Goal: Information Seeking & Learning: Learn about a topic

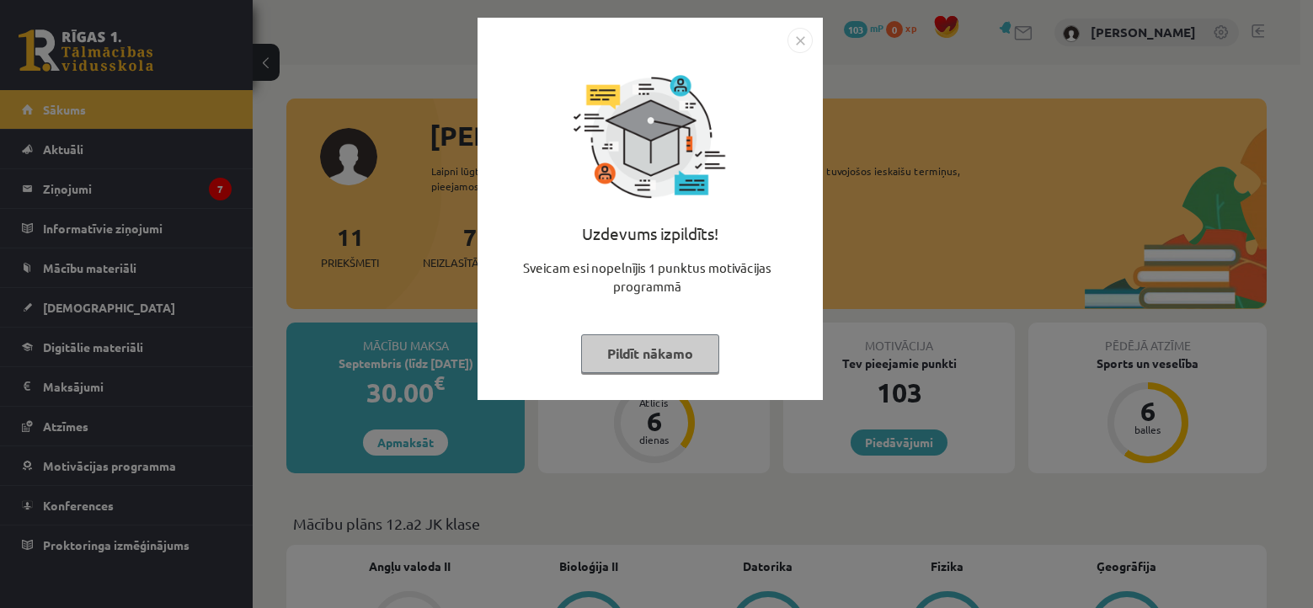
click at [798, 40] on img "Close" at bounding box center [799, 40] width 25 height 25
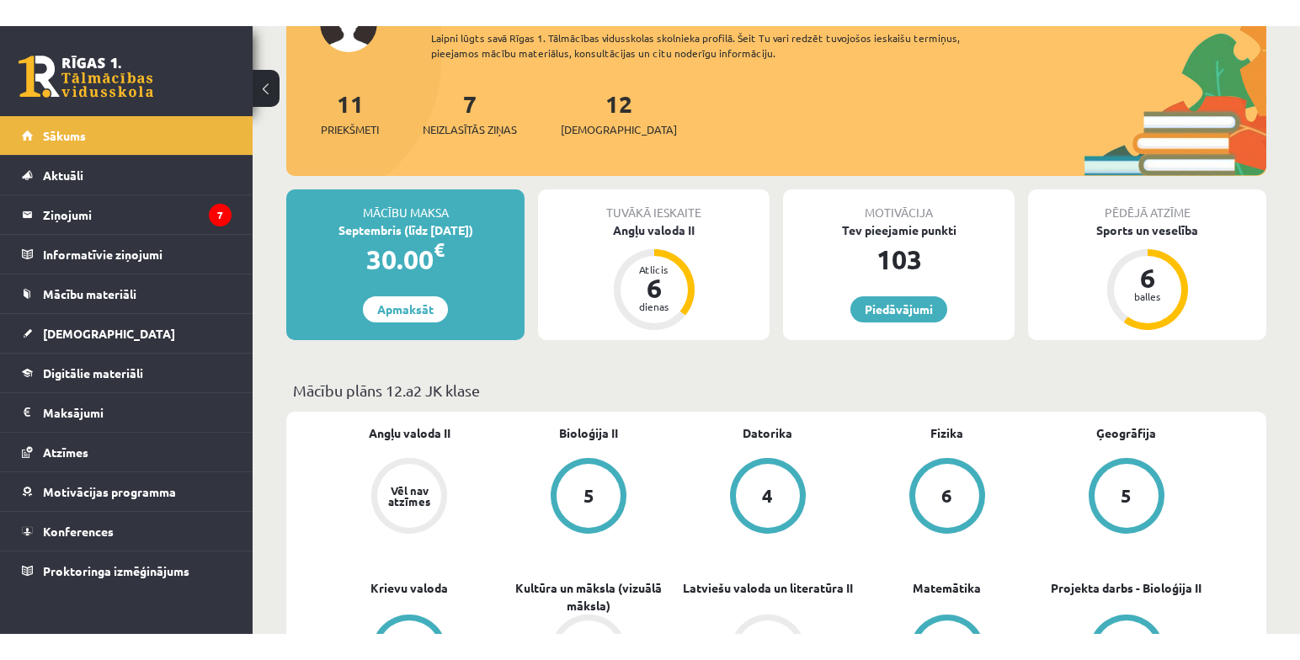
scroll to position [158, 0]
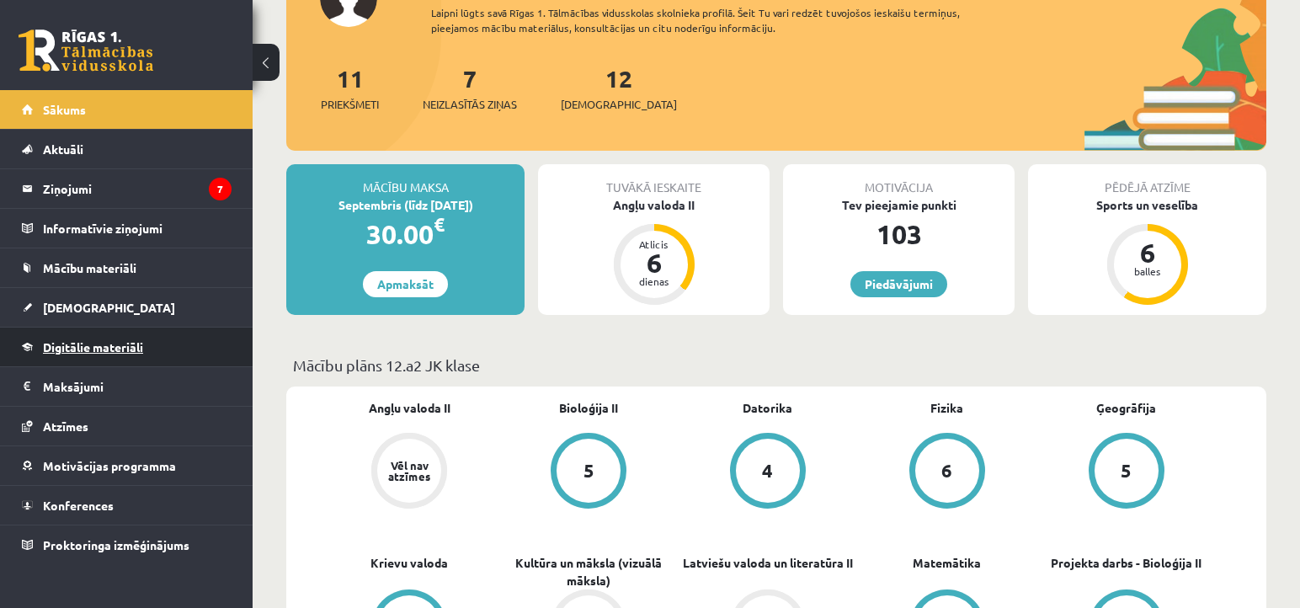
click at [130, 347] on span "Digitālie materiāli" at bounding box center [93, 346] width 100 height 15
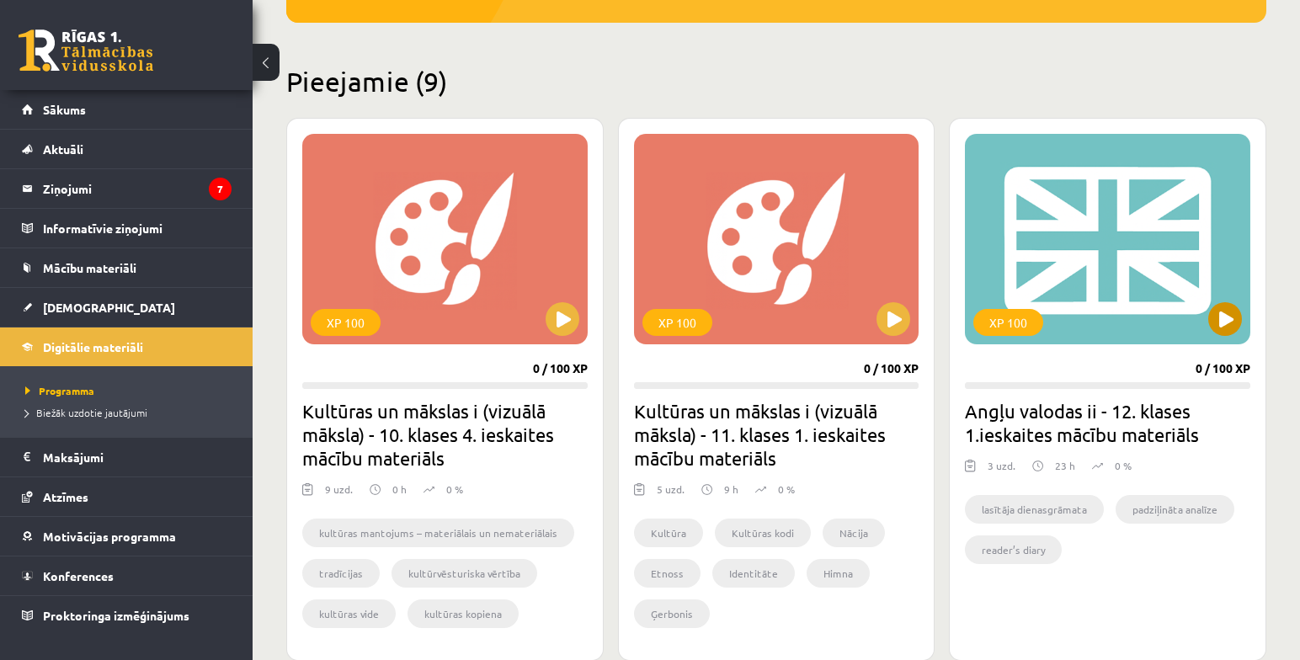
scroll to position [303, 0]
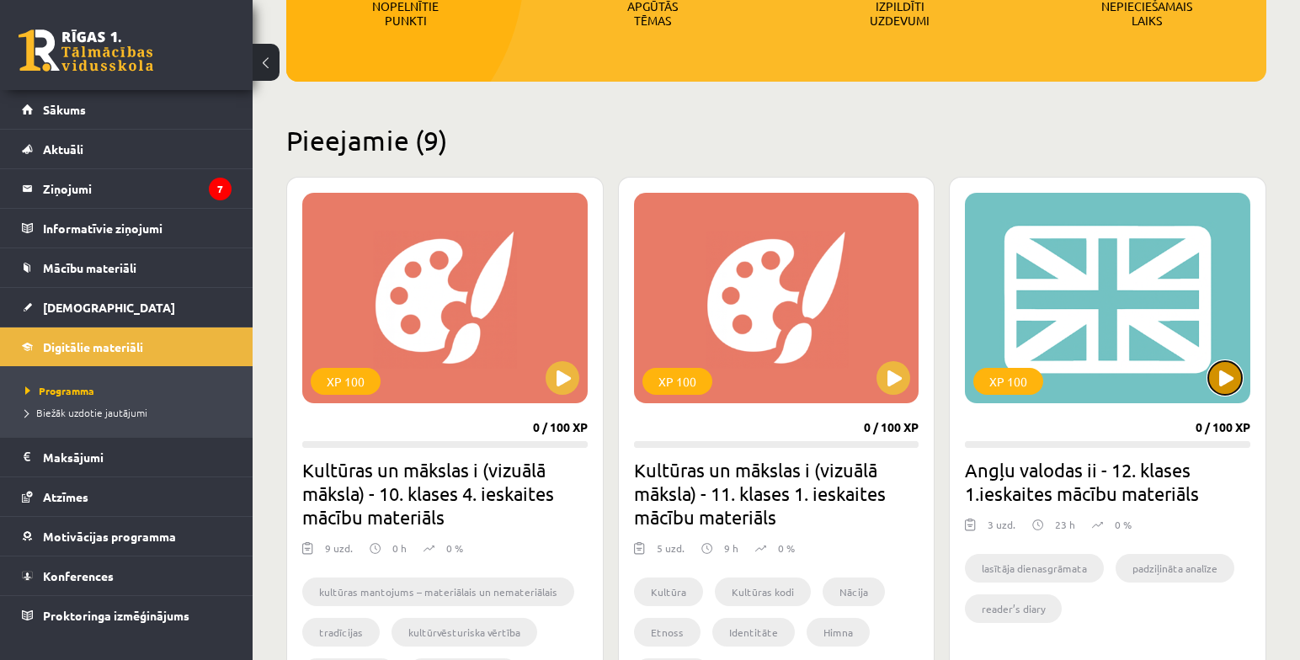
click at [1215, 376] on button at bounding box center [1225, 378] width 34 height 34
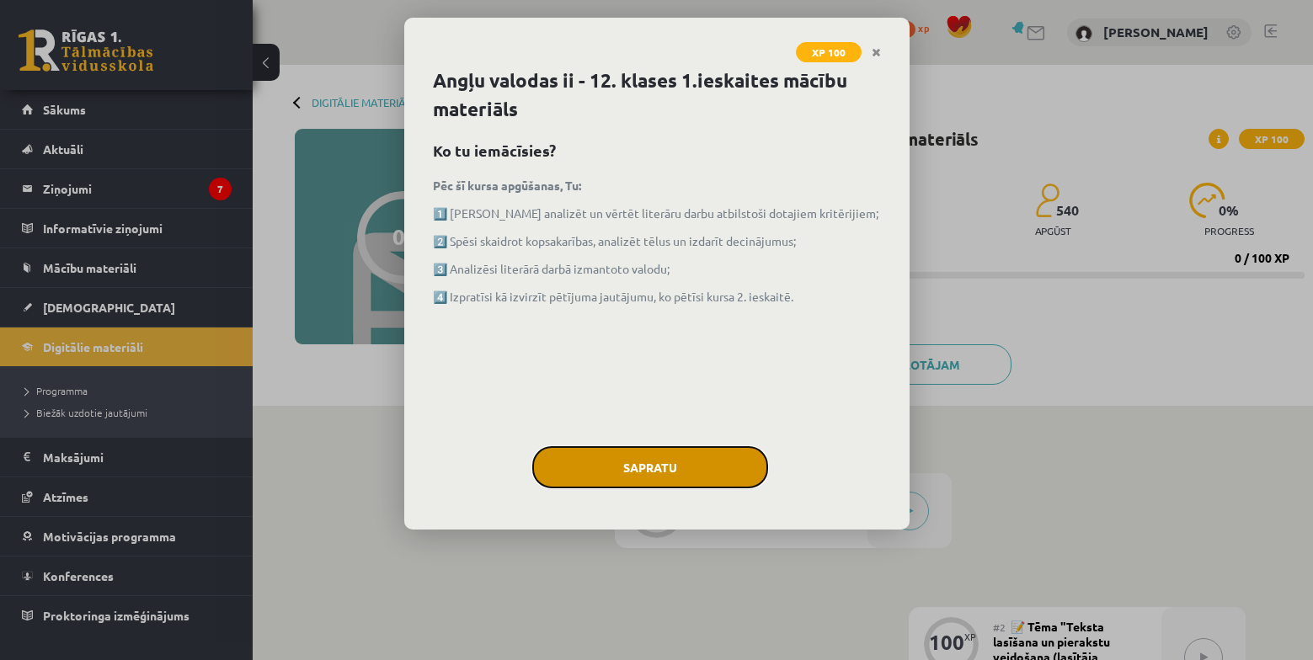
click at [666, 481] on button "Sapratu" at bounding box center [650, 467] width 236 height 42
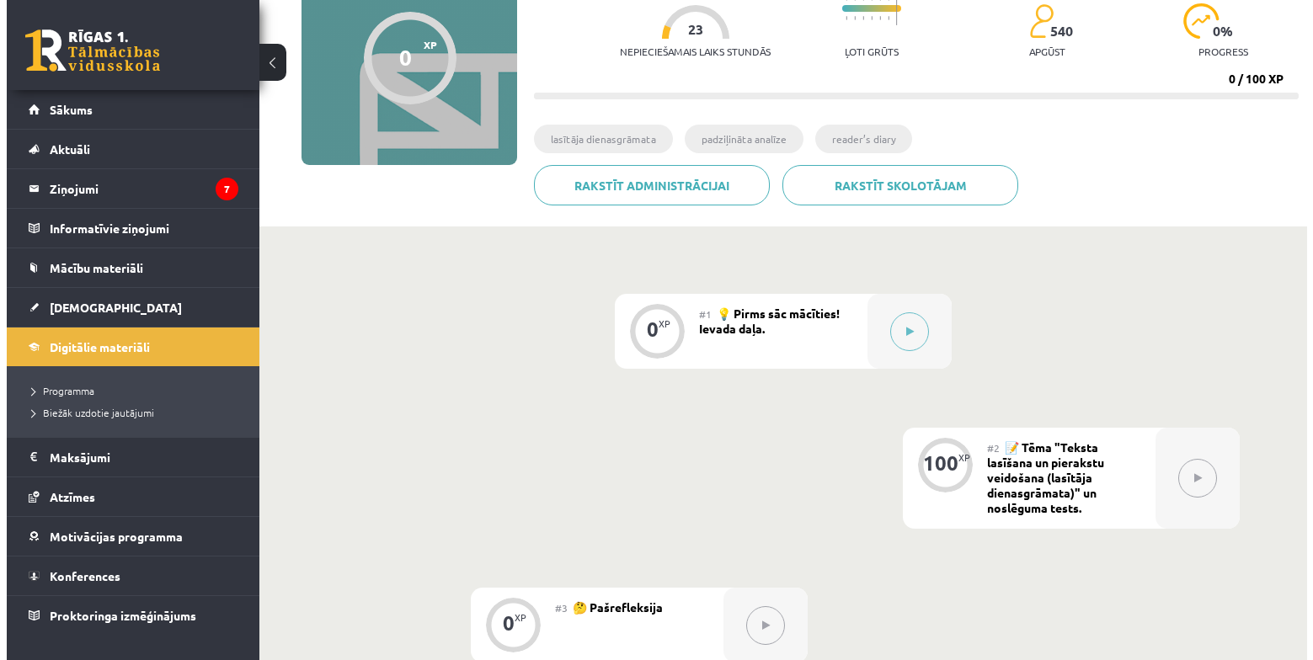
scroll to position [182, 0]
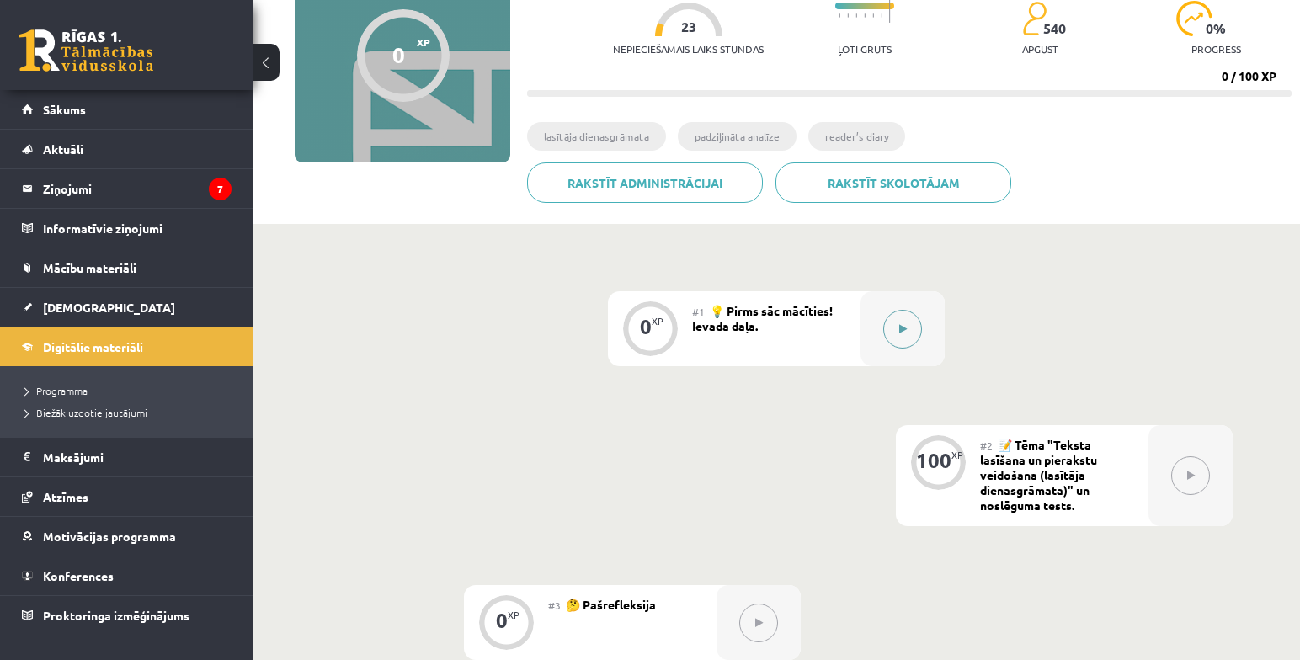
click at [899, 321] on button at bounding box center [902, 329] width 39 height 39
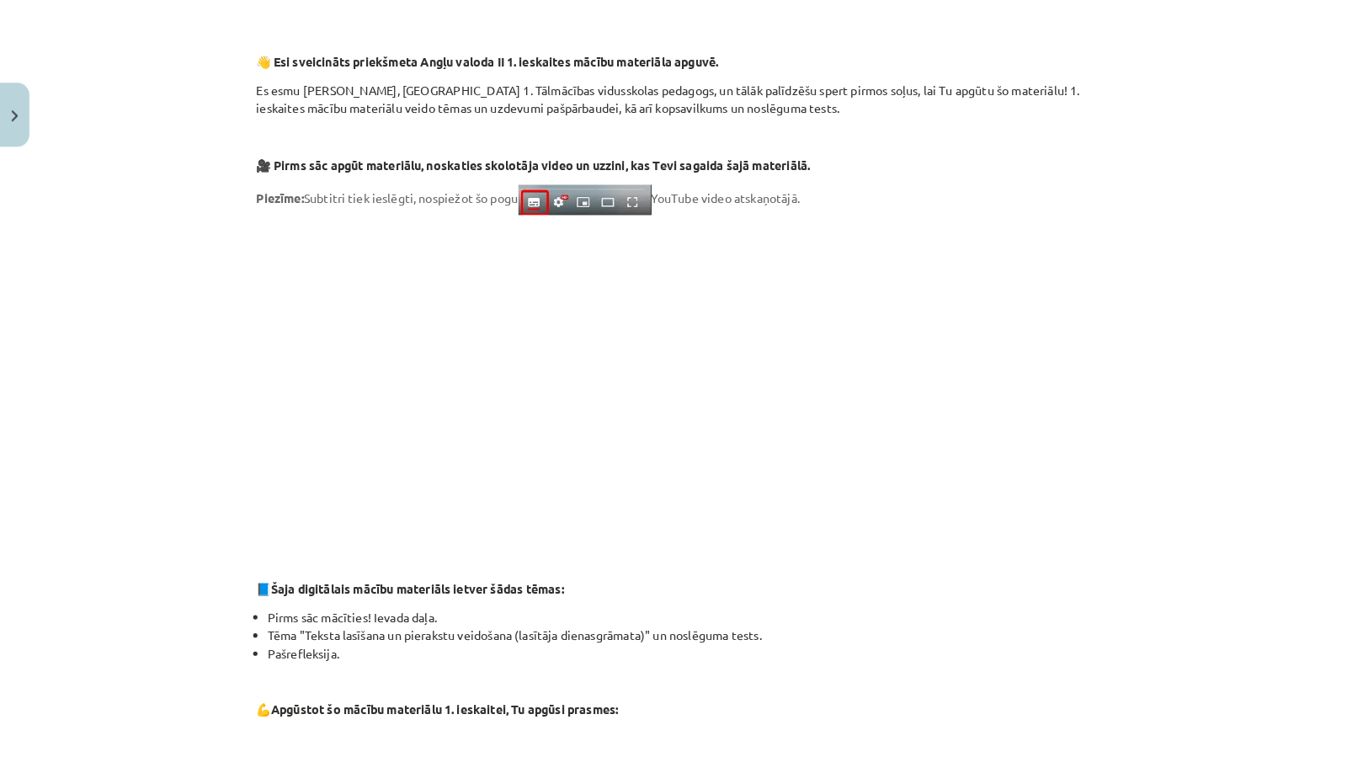
scroll to position [11, 0]
